Goal: Use online tool/utility: Utilize a website feature to perform a specific function

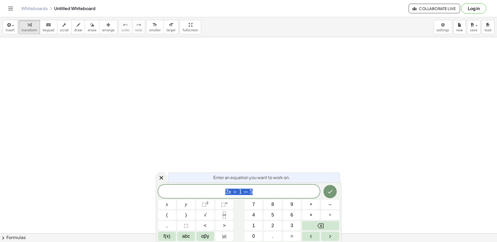
click at [266, 192] on span "2 x + 1 = 5" at bounding box center [239, 191] width 162 height 7
drag, startPoint x: 246, startPoint y: 189, endPoint x: 142, endPoint y: 187, distance: 103.7
click at [141, 188] on body "Graspable Math Activities Get Started Activity Bank Assigned Work Classes White…" at bounding box center [248, 121] width 497 height 242
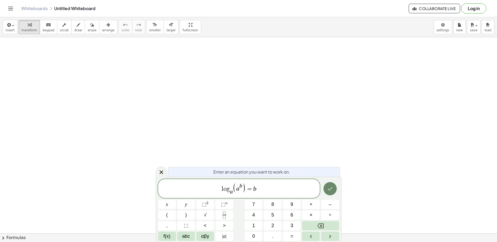
click at [331, 187] on icon "Done" at bounding box center [330, 188] width 6 height 6
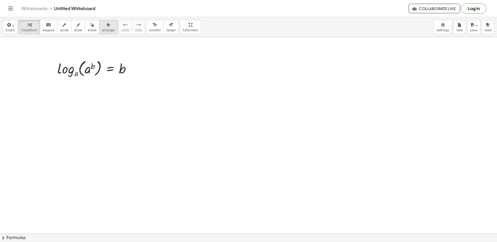
click at [102, 30] on span "arrange" at bounding box center [108, 30] width 12 height 4
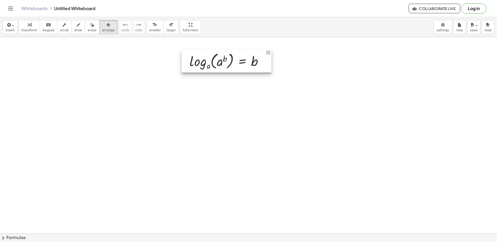
drag, startPoint x: 95, startPoint y: 65, endPoint x: 224, endPoint y: 58, distance: 129.6
click at [224, 58] on div at bounding box center [226, 60] width 90 height 23
click at [8, 28] on span "insert" at bounding box center [10, 30] width 9 height 4
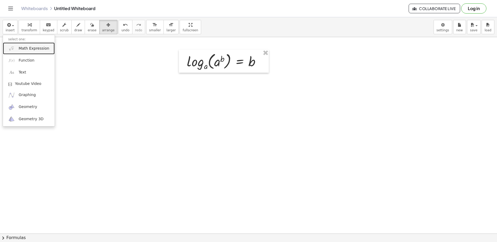
click at [33, 49] on span "Math Expression" at bounding box center [34, 48] width 31 height 5
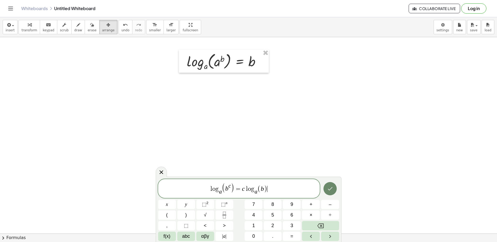
click at [335, 190] on button "Done" at bounding box center [329, 188] width 13 height 13
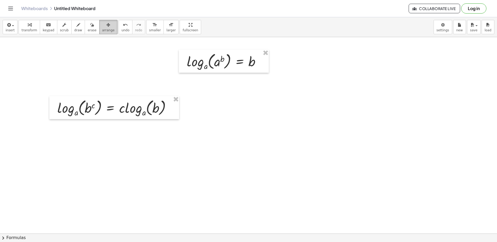
click at [102, 27] on div "button" at bounding box center [108, 24] width 12 height 6
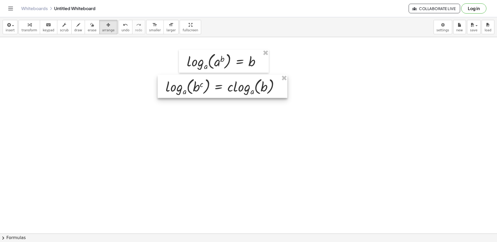
drag, startPoint x: 112, startPoint y: 110, endPoint x: 221, endPoint y: 88, distance: 110.8
click at [221, 88] on div at bounding box center [223, 86] width 130 height 23
